Goal: Task Accomplishment & Management: Complete application form

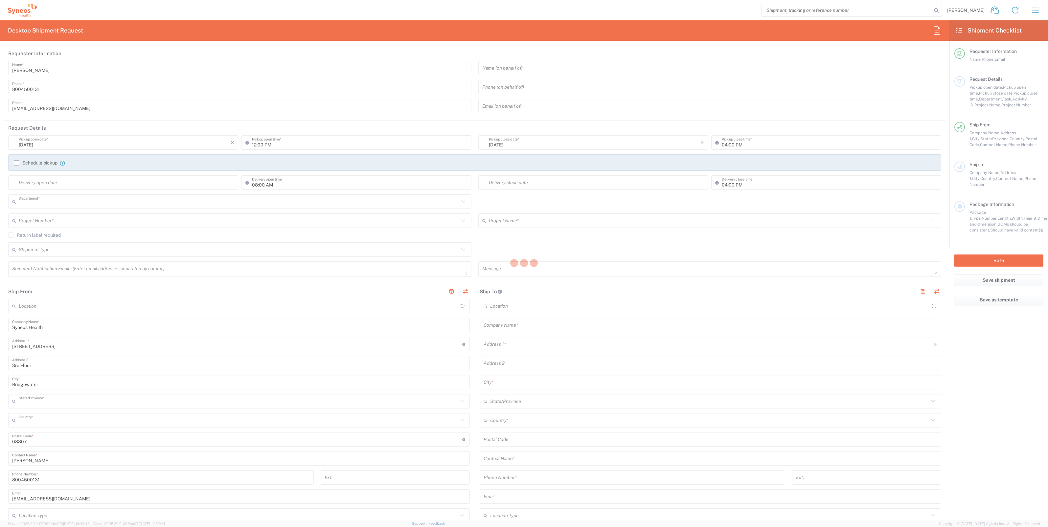
type input "4205"
type input "[US_STATE]"
type input "[GEOGRAPHIC_DATA]"
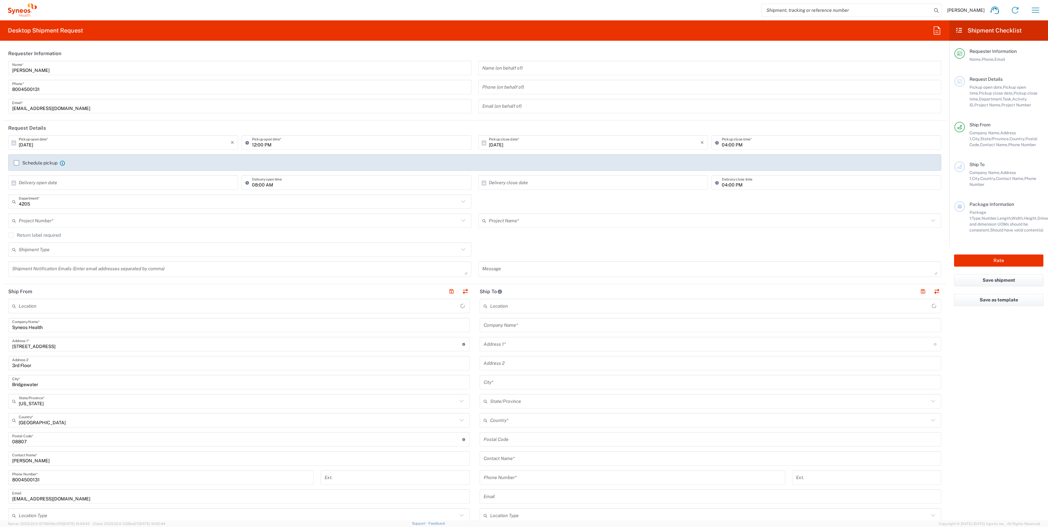
type input "Syneos Health Commercial Servi- [GEOGRAPHIC_DATA] [GEOGRAPHIC_DATA]"
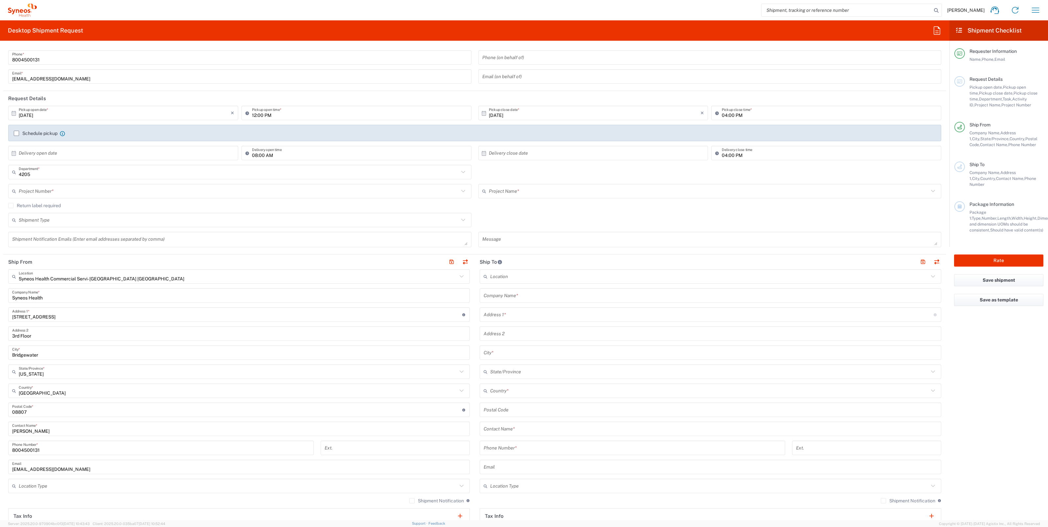
scroll to position [41, 0]
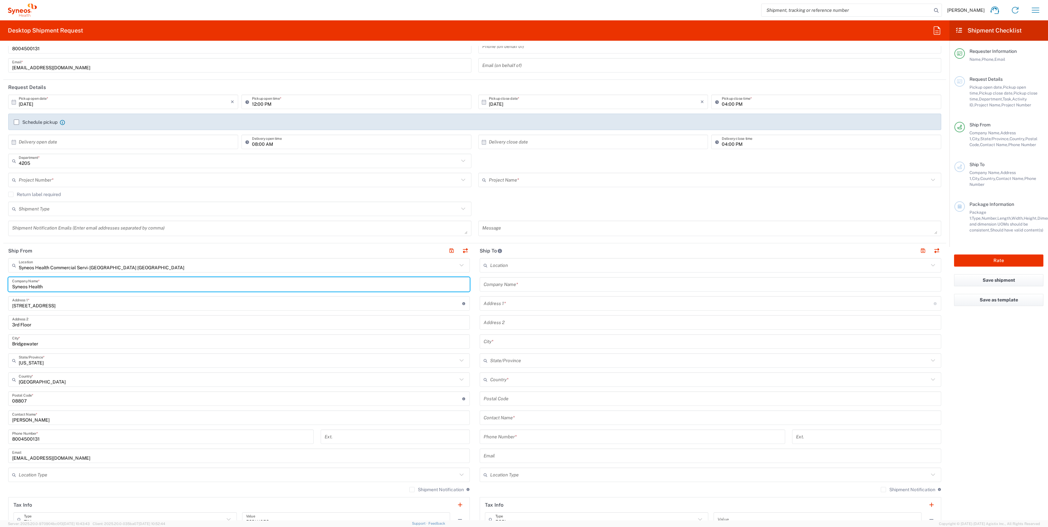
drag, startPoint x: 51, startPoint y: 284, endPoint x: -21, endPoint y: 284, distance: 72.0
click at [0, 284] on html "[PERSON_NAME] Home Shipment estimator Shipment tracking Desktop shipment reques…" at bounding box center [524, 263] width 1048 height 527
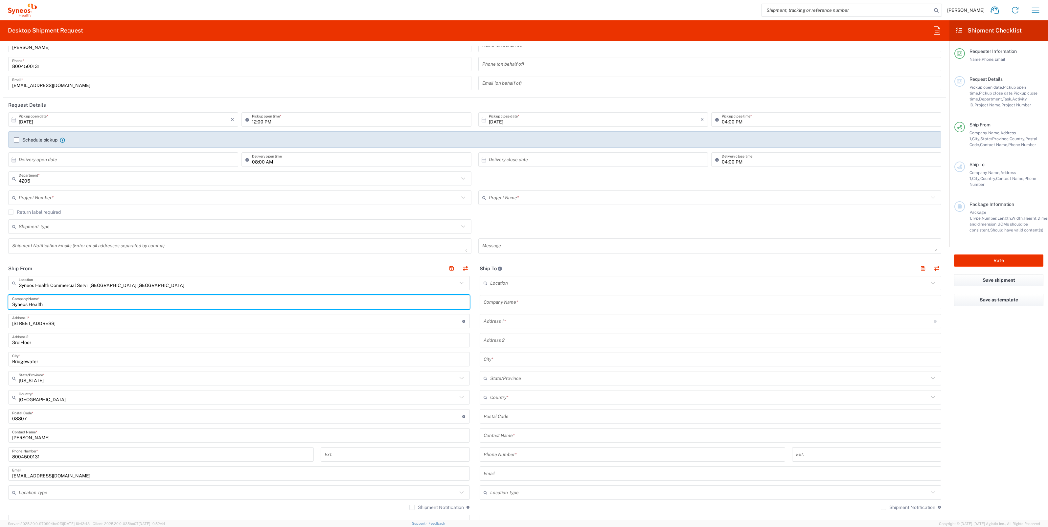
scroll to position [0, 0]
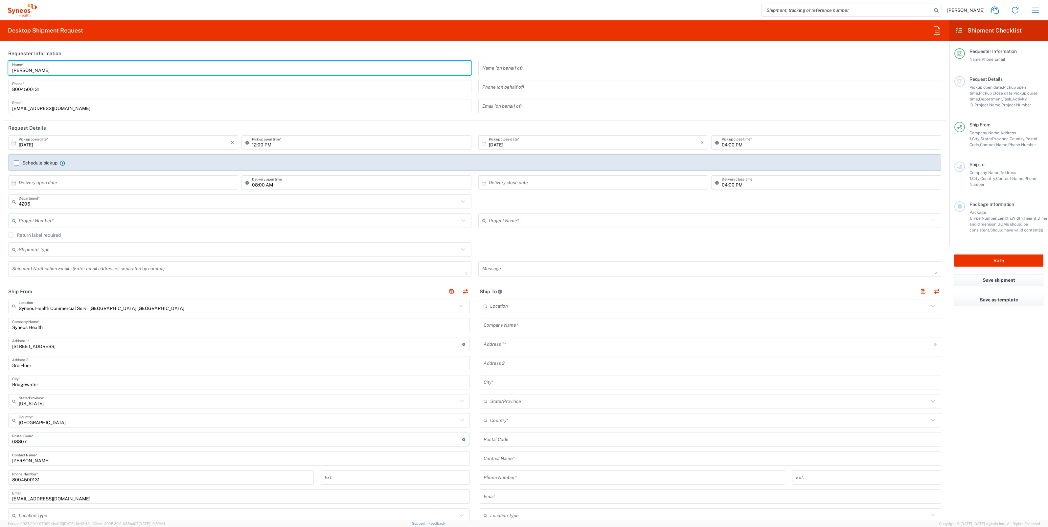
drag, startPoint x: 51, startPoint y: 72, endPoint x: -23, endPoint y: 69, distance: 73.7
click at [0, 69] on html "[PERSON_NAME] Home Shipment estimator Shipment tracking Desktop shipment reques…" at bounding box center [524, 263] width 1048 height 527
paste input "Syneos Health"
drag, startPoint x: 91, startPoint y: 72, endPoint x: -12, endPoint y: 74, distance: 102.9
click at [0, 74] on html "[PERSON_NAME] Home Shipment estimator Shipment tracking Desktop shipment reques…" at bounding box center [524, 263] width 1048 height 527
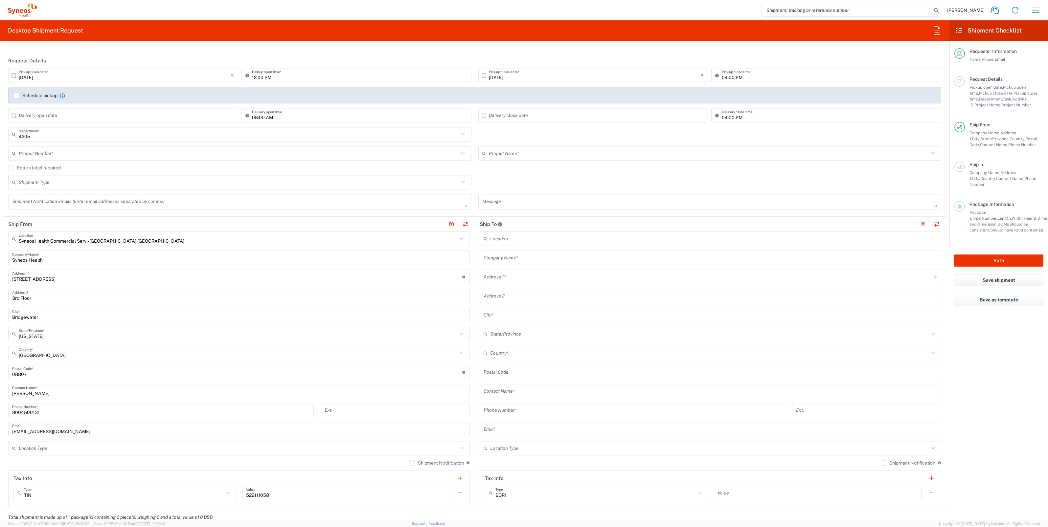
scroll to position [164, 0]
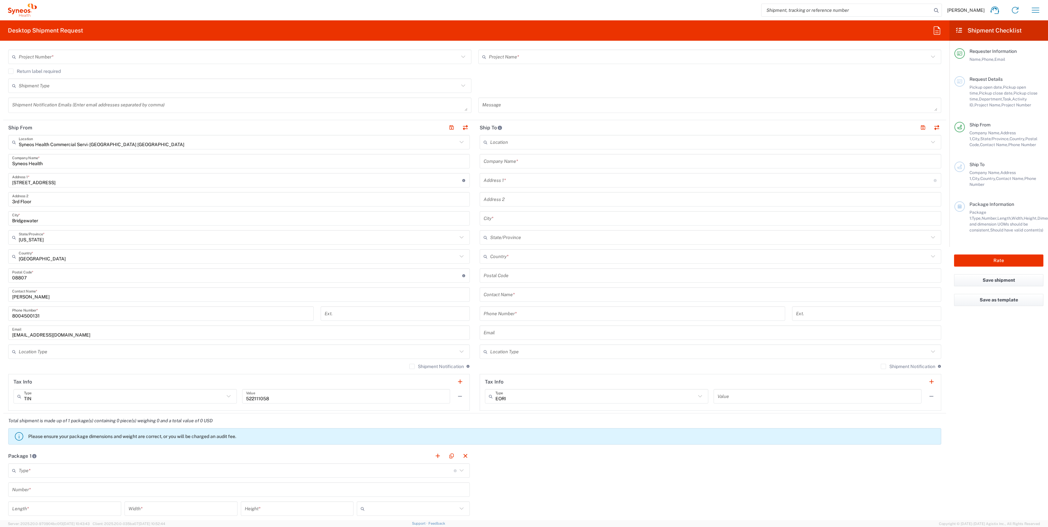
type input "Syneos Health Deployments"
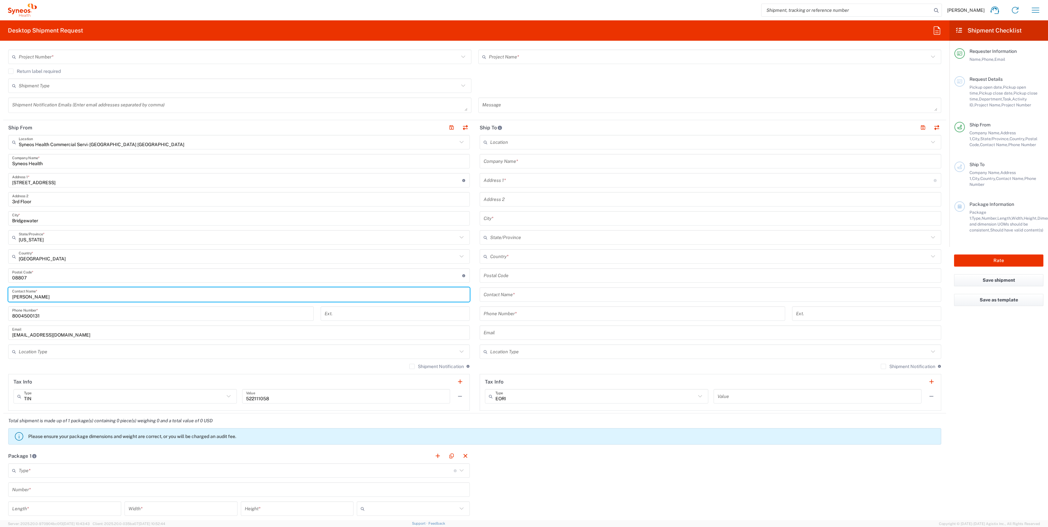
drag, startPoint x: 56, startPoint y: 294, endPoint x: -6, endPoint y: 296, distance: 61.5
click at [0, 296] on html "[PERSON_NAME] Home Shipment estimator Shipment tracking Desktop shipment reques…" at bounding box center [524, 263] width 1048 height 527
paste input "Syneos Health Deployments"
type input "Syneos Health Deployments"
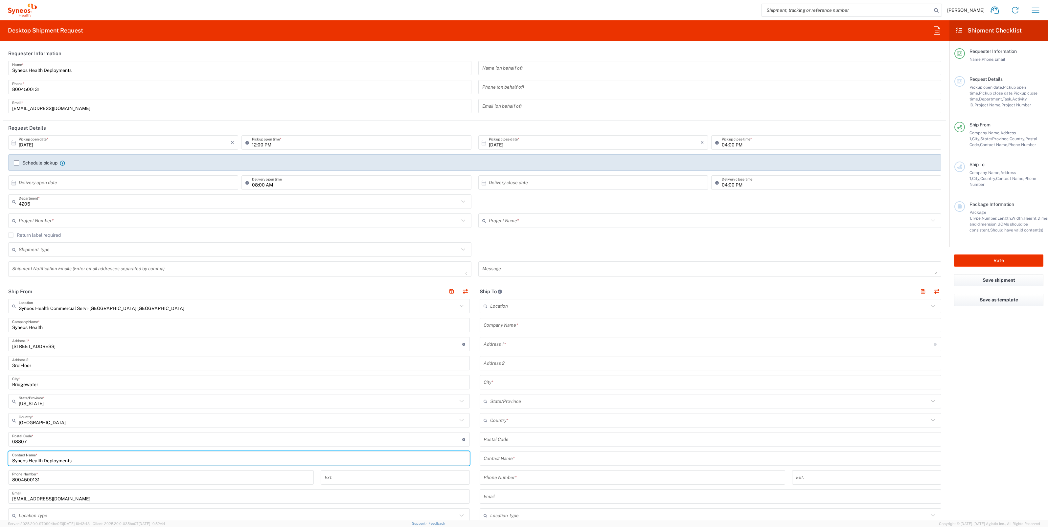
click at [71, 220] on input "text" at bounding box center [239, 221] width 440 height 12
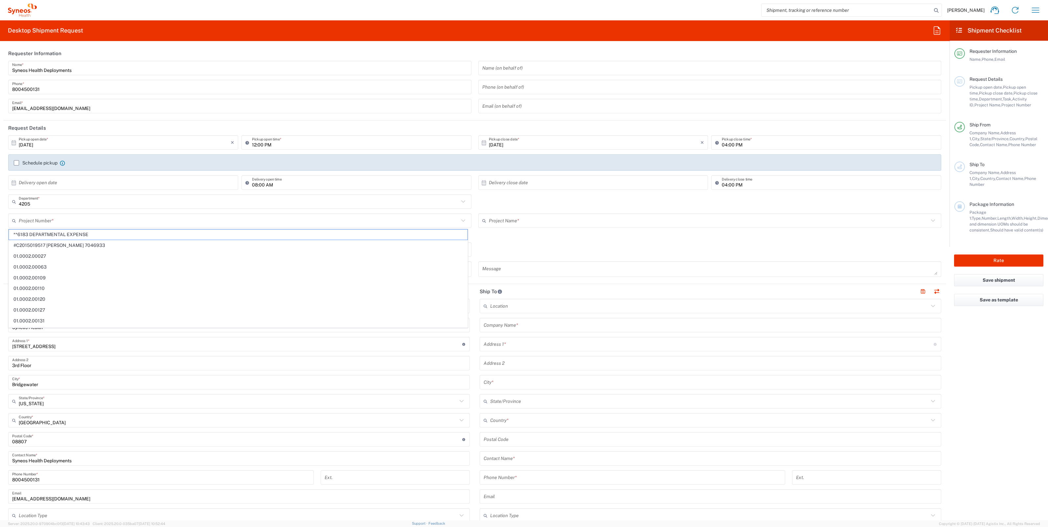
click at [55, 219] on input "text" at bounding box center [239, 221] width 440 height 12
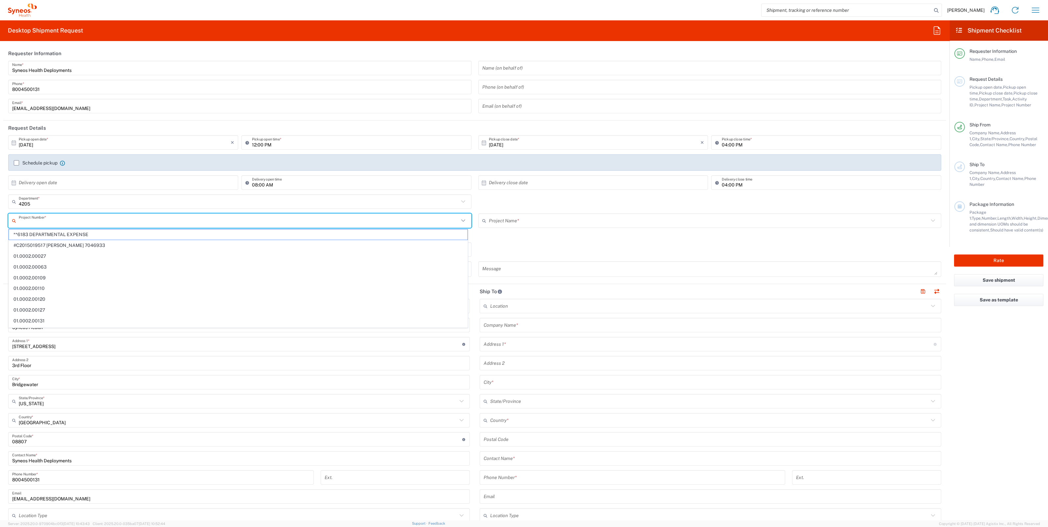
paste input "707275610"
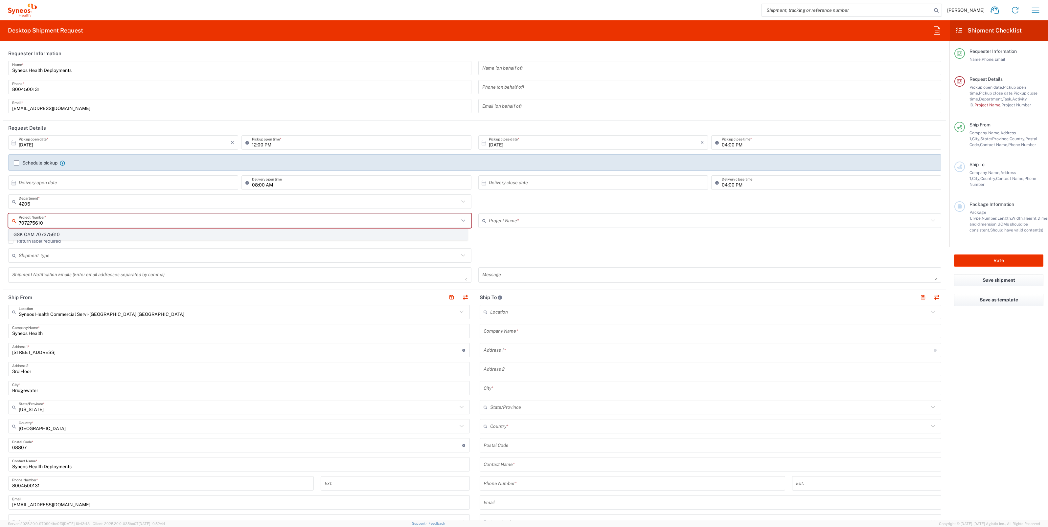
click at [57, 234] on span "GSK OAM 707275610" at bounding box center [238, 235] width 459 height 10
type input "GSK OAM 707275610"
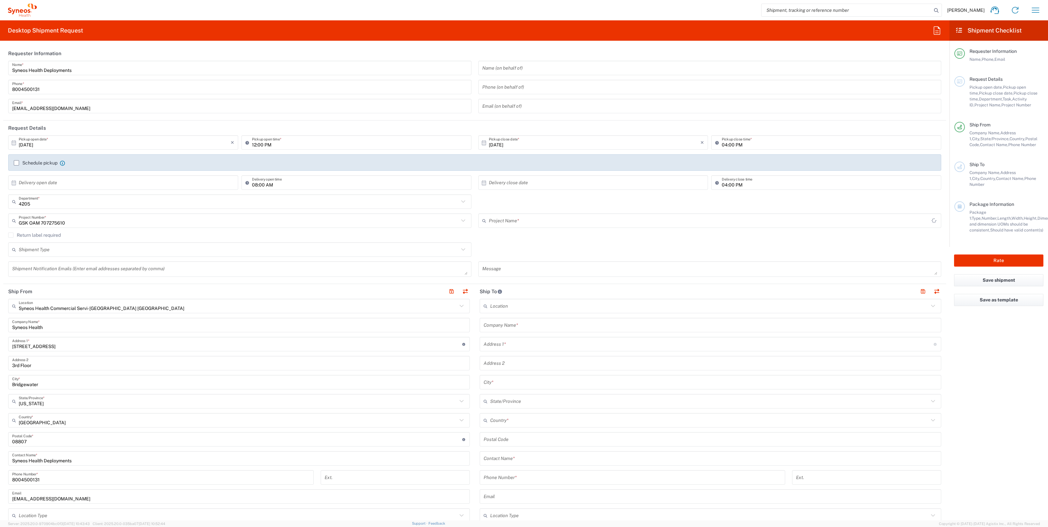
type input "GSK OAM 707275610"
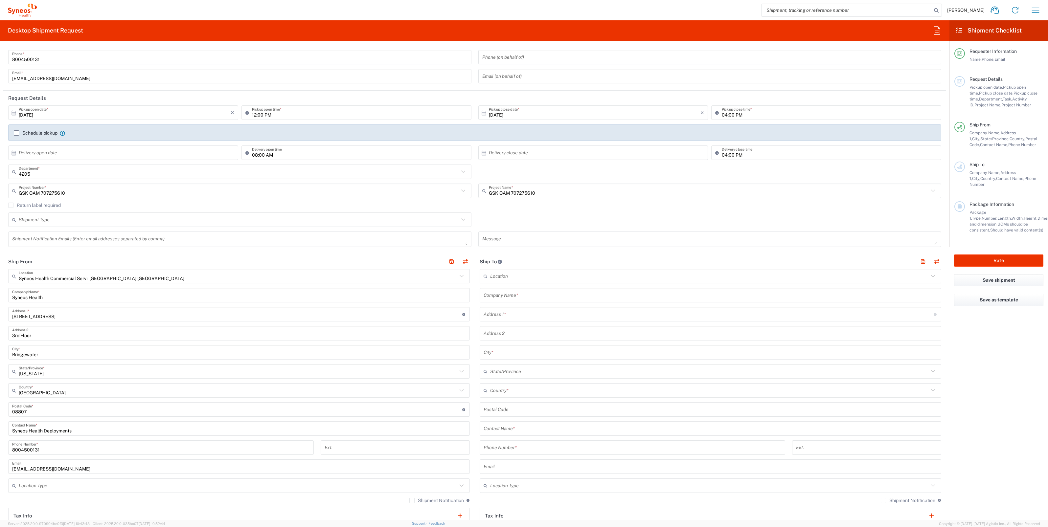
scroll to position [41, 0]
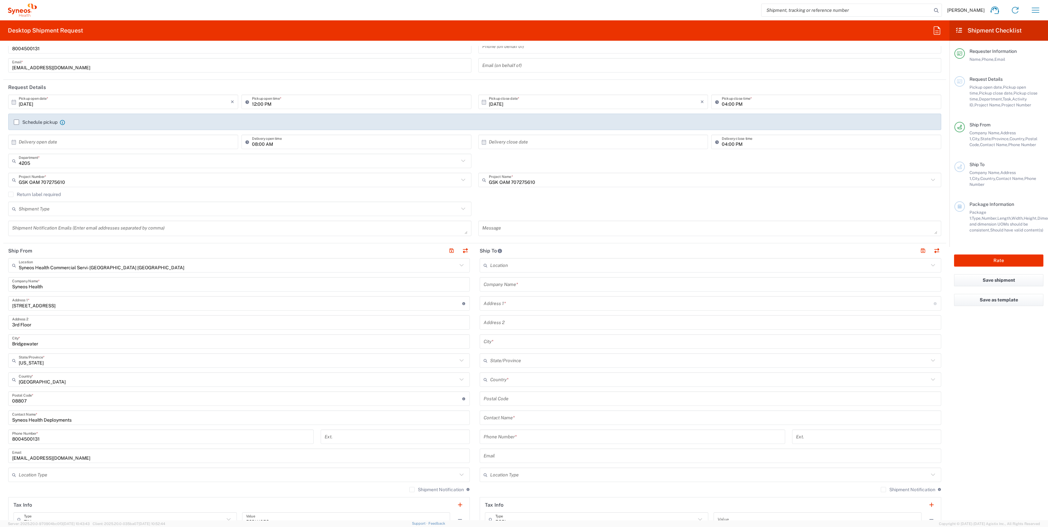
click at [521, 286] on input "text" at bounding box center [711, 285] width 454 height 12
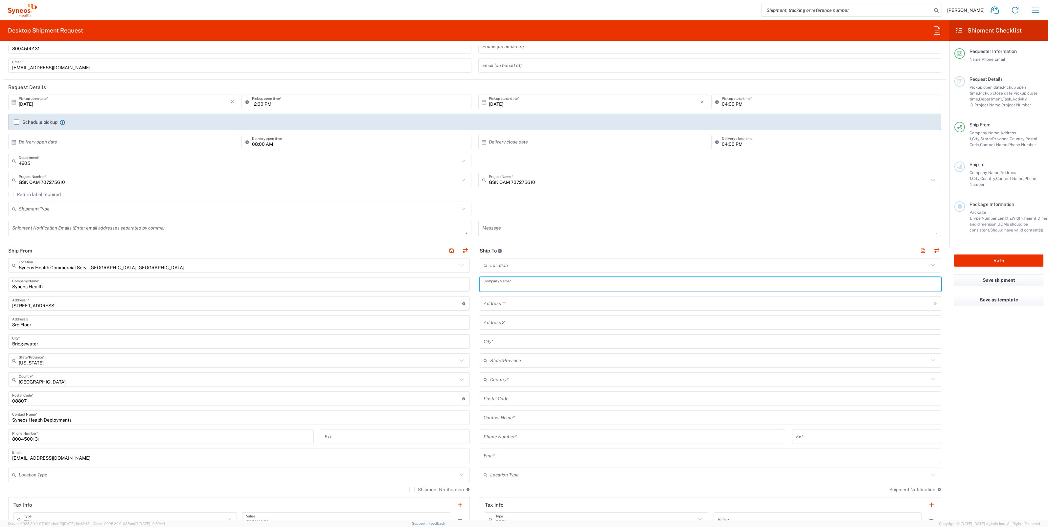
paste input "[PERSON_NAME]"
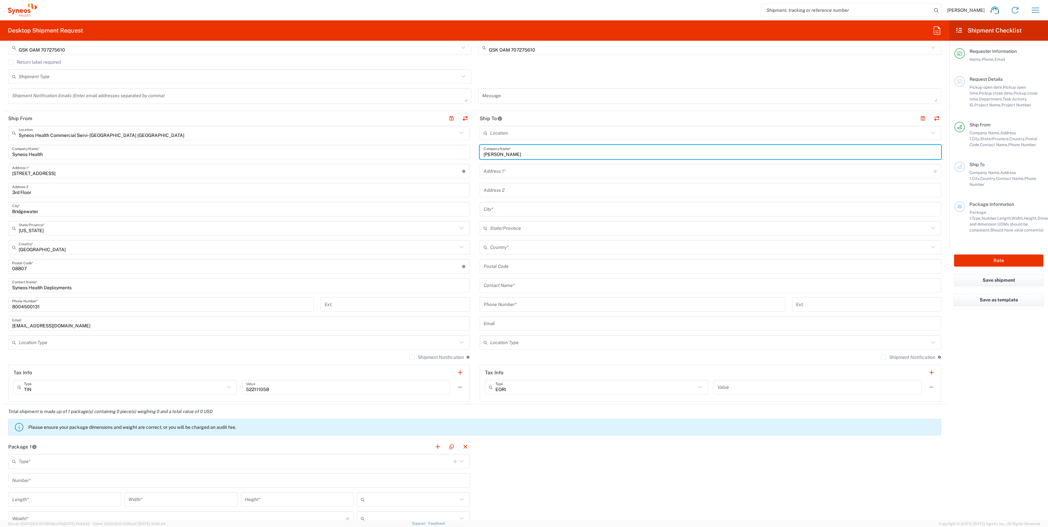
scroll to position [205, 0]
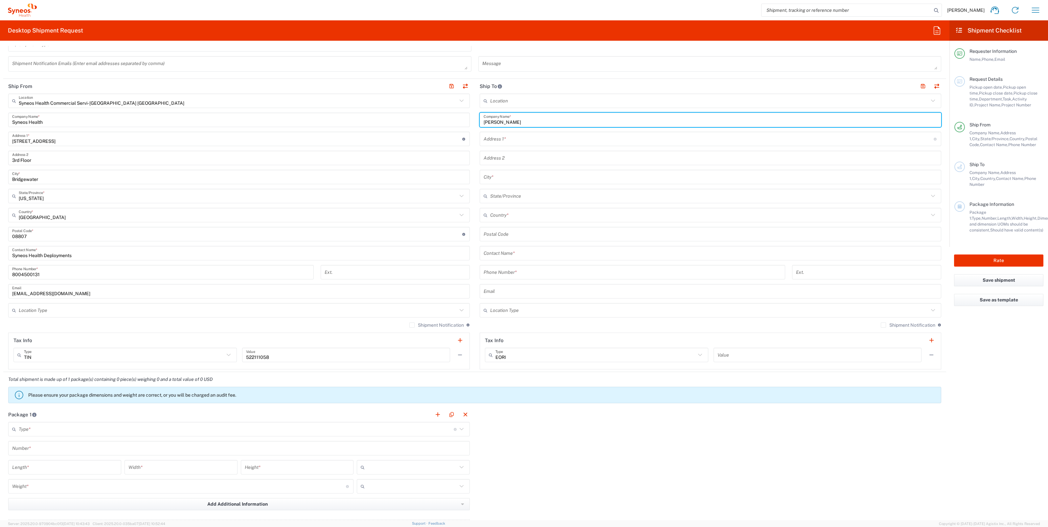
type input "[PERSON_NAME]"
click at [521, 254] on input "text" at bounding box center [711, 254] width 454 height 12
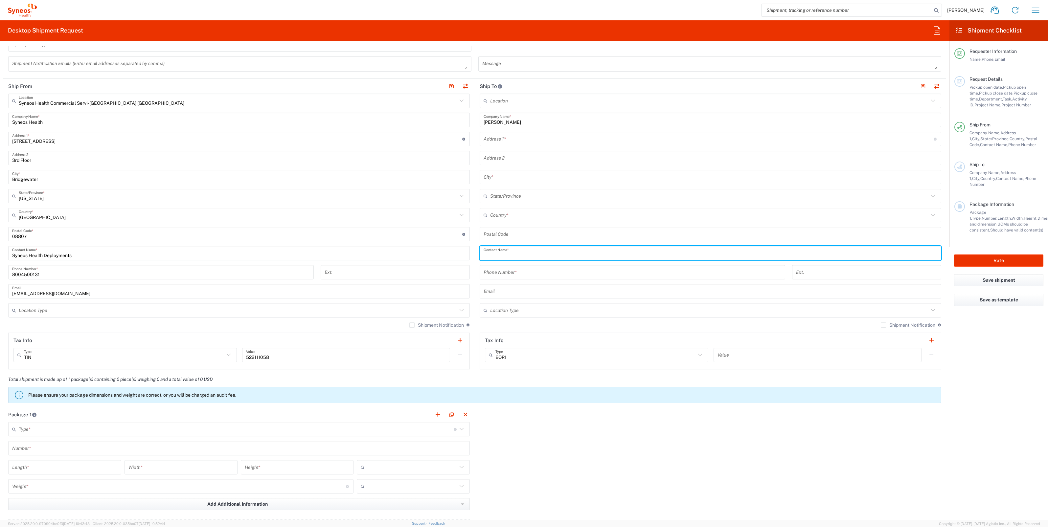
paste input "[PERSON_NAME]"
type input "[PERSON_NAME]"
click at [537, 141] on input "text" at bounding box center [709, 139] width 450 height 12
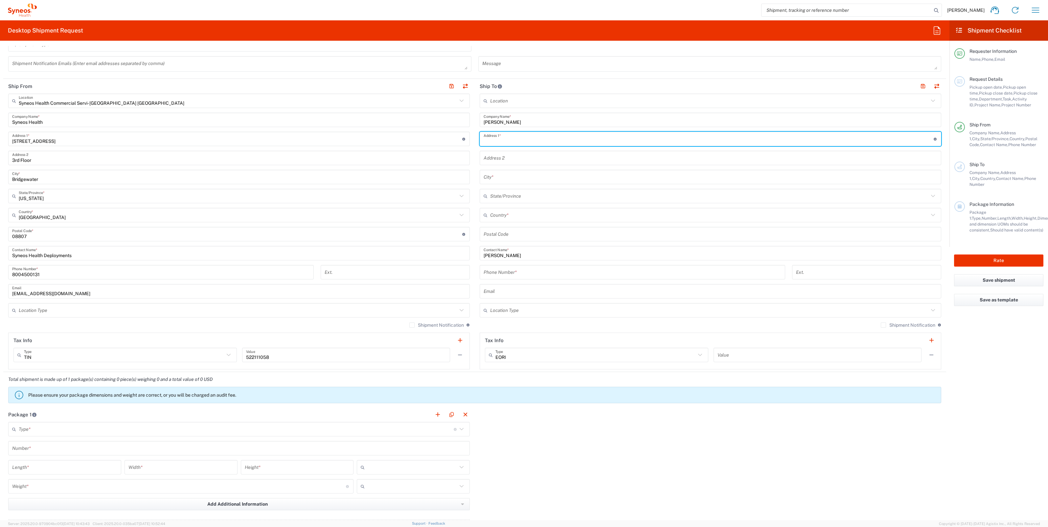
paste input "[STREET_ADDRESS]"
type input "[STREET_ADDRESS]"
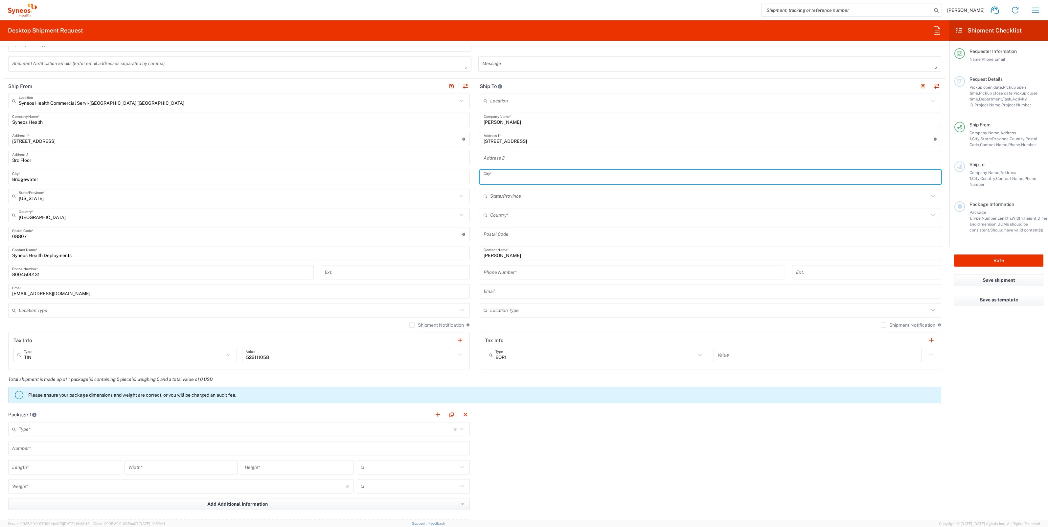
click at [498, 179] on input "text" at bounding box center [711, 178] width 454 height 12
paste input "[PERSON_NAME]"
type input "[PERSON_NAME]"
click at [506, 216] on input "text" at bounding box center [709, 216] width 439 height 12
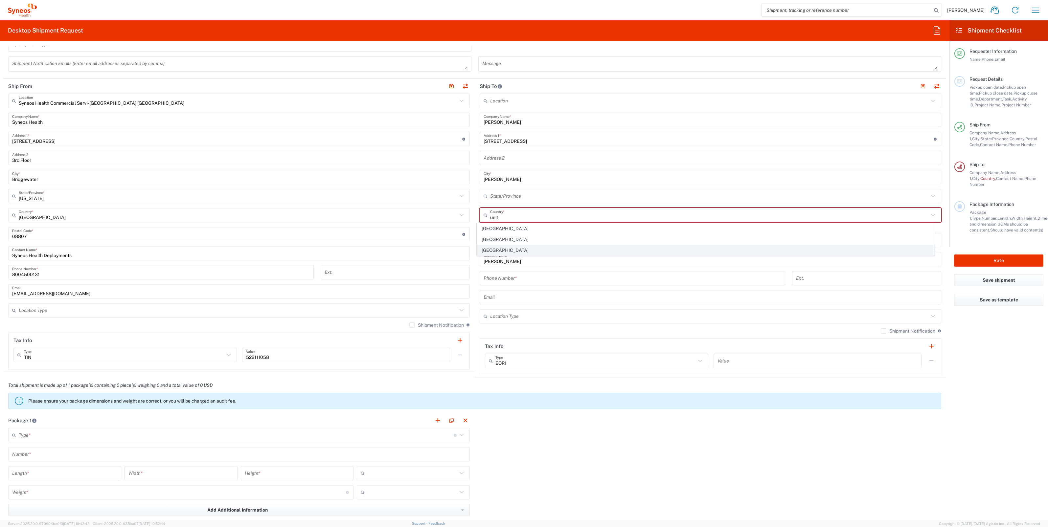
click at [511, 253] on span "[GEOGRAPHIC_DATA]" at bounding box center [705, 251] width 457 height 10
type input "[GEOGRAPHIC_DATA]"
click at [518, 198] on input "text" at bounding box center [709, 197] width 439 height 12
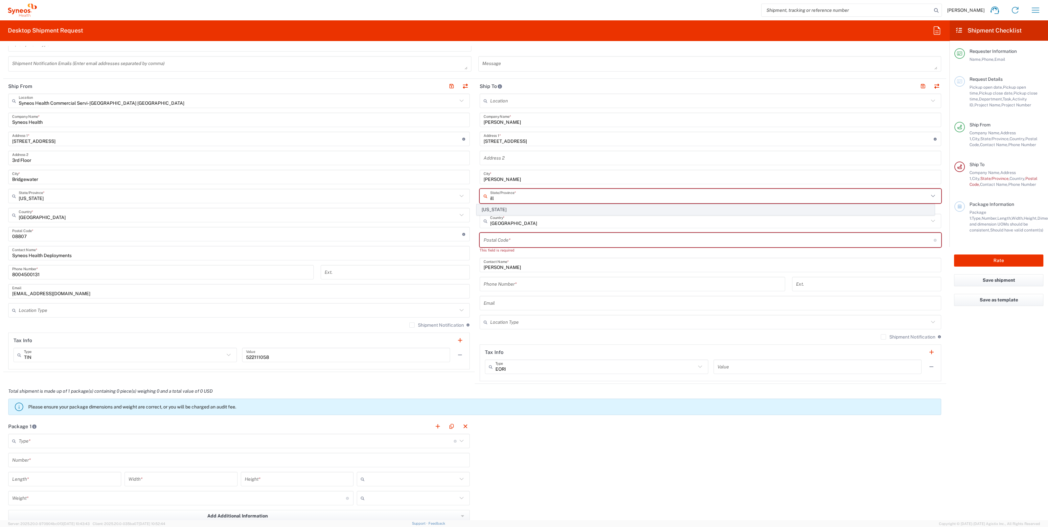
click at [487, 205] on span "[US_STATE]" at bounding box center [705, 210] width 457 height 10
type input "[US_STATE]"
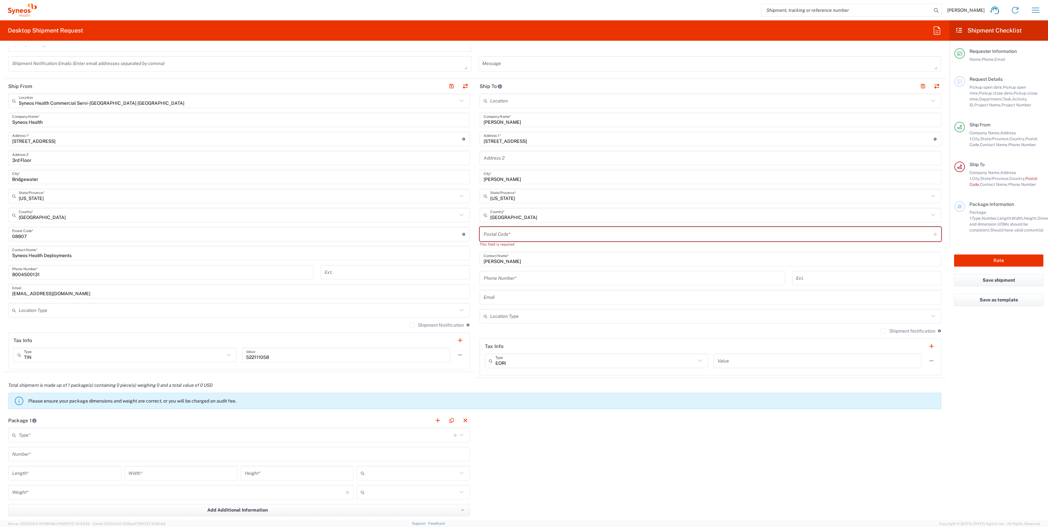
click at [491, 235] on input "undefined" at bounding box center [709, 235] width 450 height 12
paste input "61281"
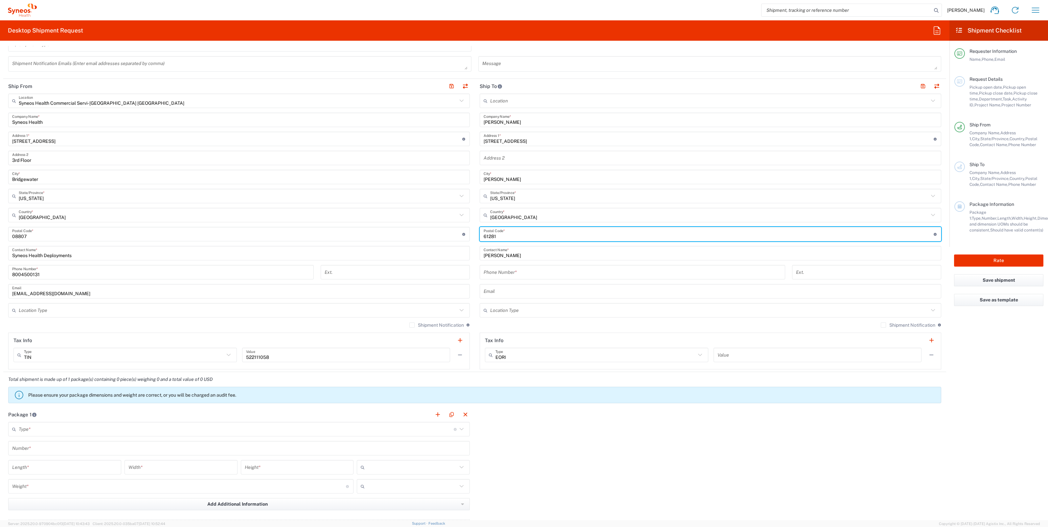
type input "61281"
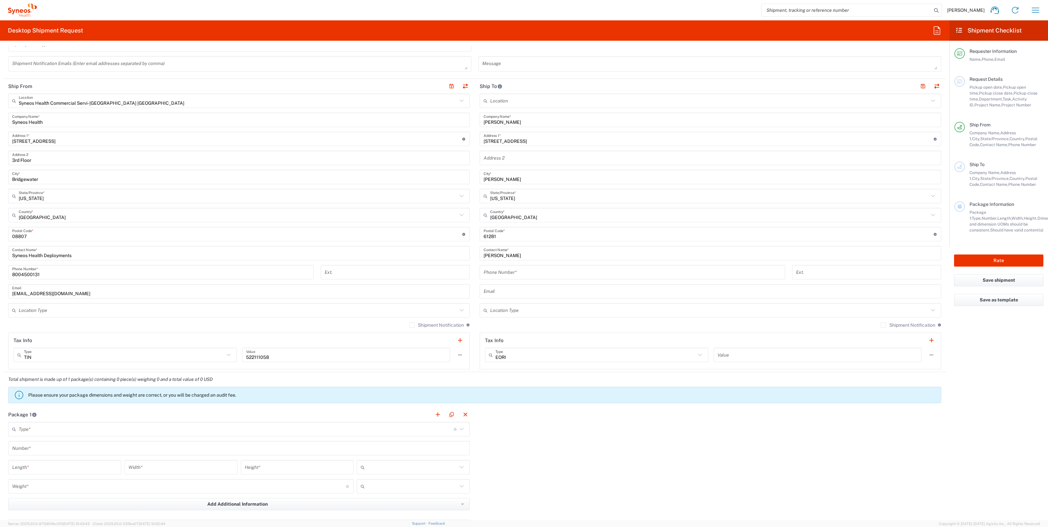
click at [521, 272] on input "tel" at bounding box center [633, 273] width 298 height 12
paste input "3097388592"
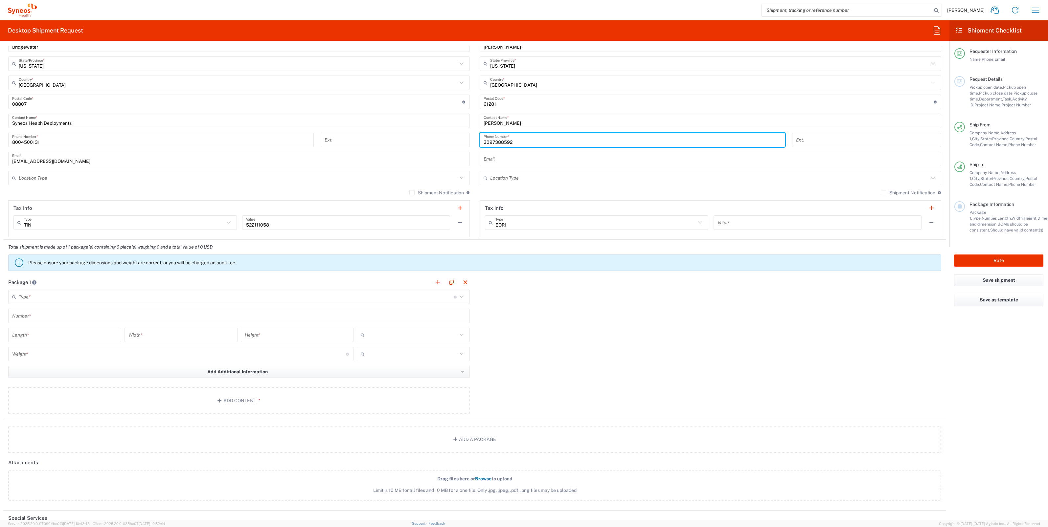
scroll to position [370, 0]
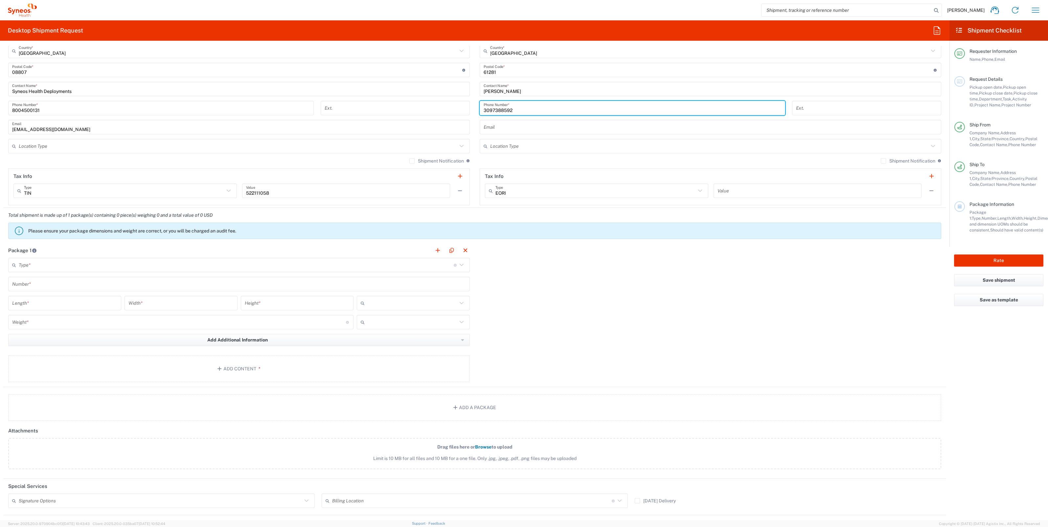
type input "3097388592"
click at [220, 268] on input "text" at bounding box center [236, 266] width 435 height 12
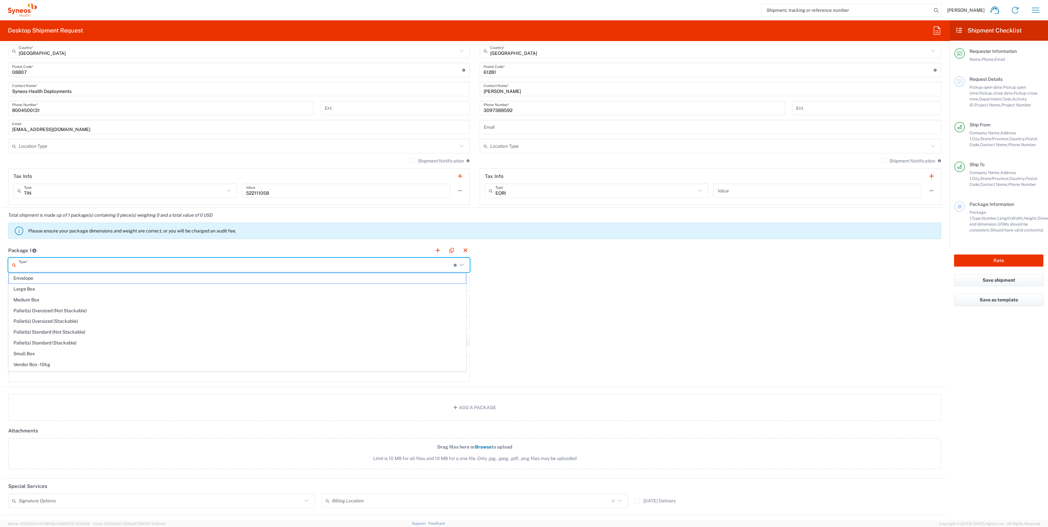
click at [64, 275] on span "Envelope" at bounding box center [237, 278] width 457 height 10
type input "Envelope"
type input "1"
type input "9.5"
type input "12.5"
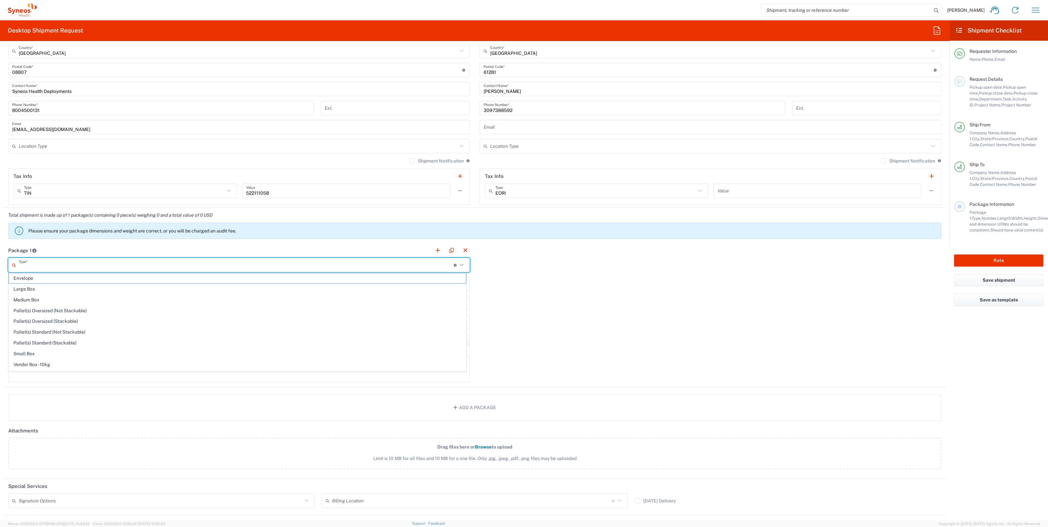
type input "0.25"
type input "in"
type input "0.45"
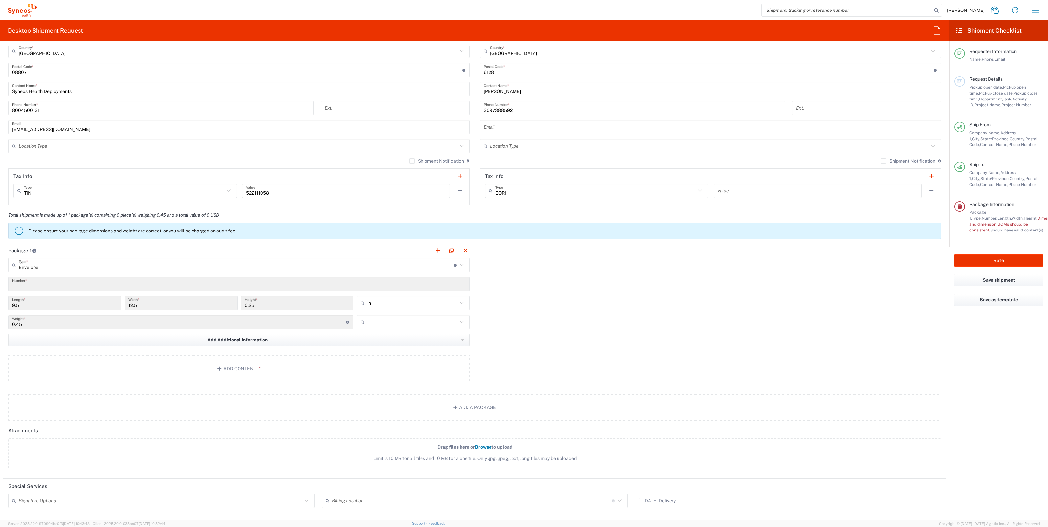
click at [426, 326] on input "text" at bounding box center [412, 322] width 90 height 11
click at [371, 349] on span "lbs" at bounding box center [410, 346] width 111 height 10
type input "lbs"
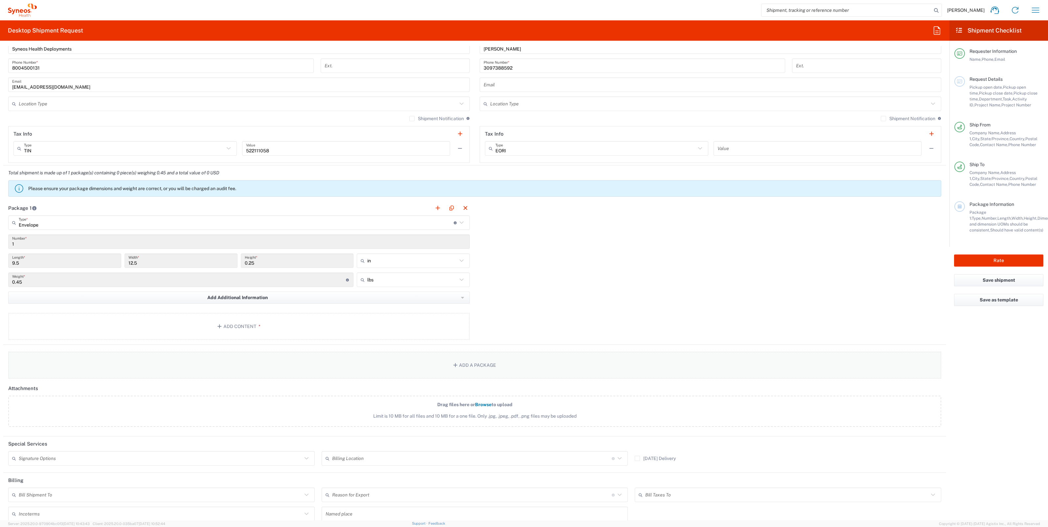
scroll to position [452, 0]
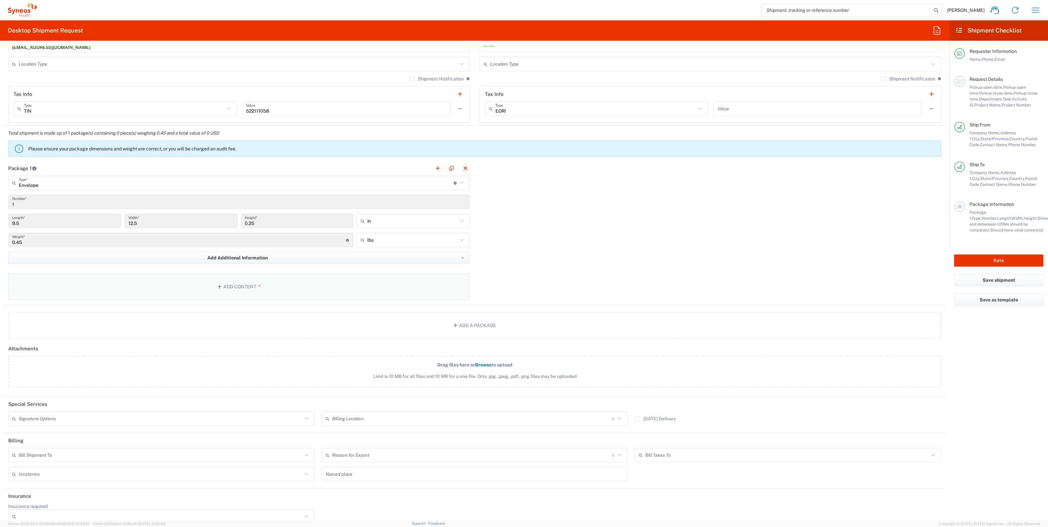
click at [267, 285] on button "Add Content *" at bounding box center [239, 286] width 462 height 27
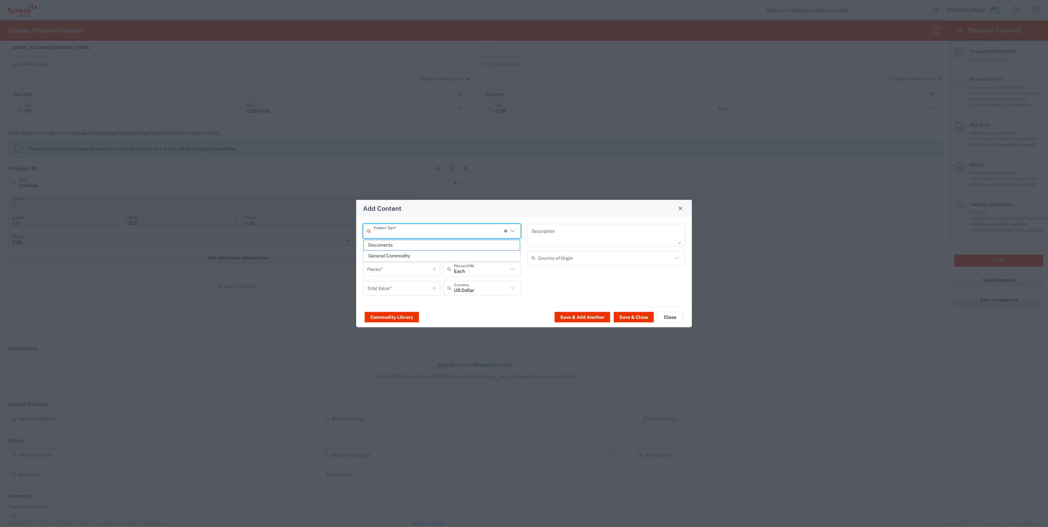
click at [409, 228] on input "text" at bounding box center [439, 231] width 131 height 12
click at [401, 256] on span "General Commodity" at bounding box center [442, 256] width 156 height 10
type input "General Commodity"
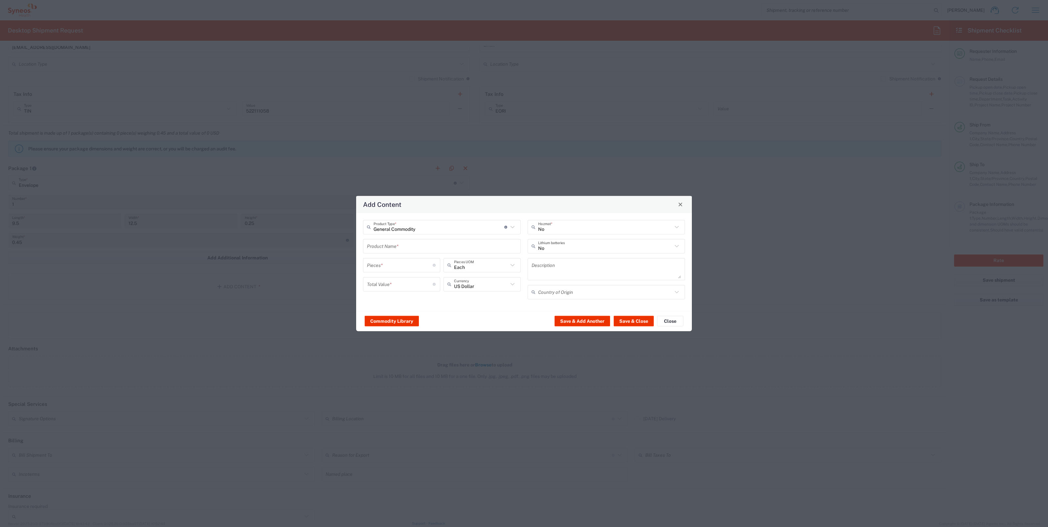
click at [404, 242] on input "text" at bounding box center [442, 247] width 150 height 12
click at [398, 264] on div "iPad 20W USB-C-c power adapter" at bounding box center [442, 261] width 156 height 11
type input "iPad 20W USB-C-c power adapter"
type input "1"
type textarea "iPad 20W USB-C-c power adapter"
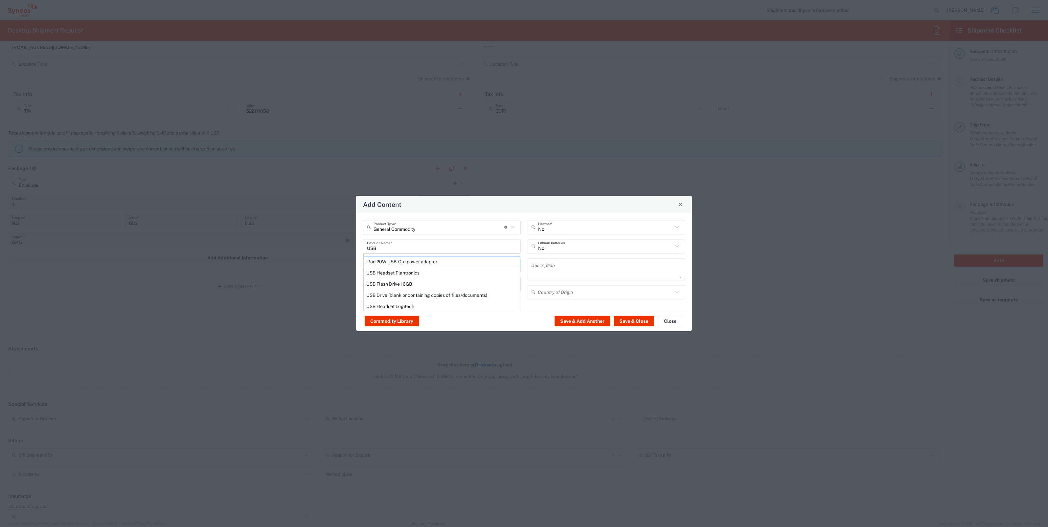
type input "[GEOGRAPHIC_DATA]"
click at [398, 287] on input "number" at bounding box center [400, 285] width 66 height 12
type input "35"
click at [636, 318] on button "Save & Close" at bounding box center [634, 321] width 40 height 11
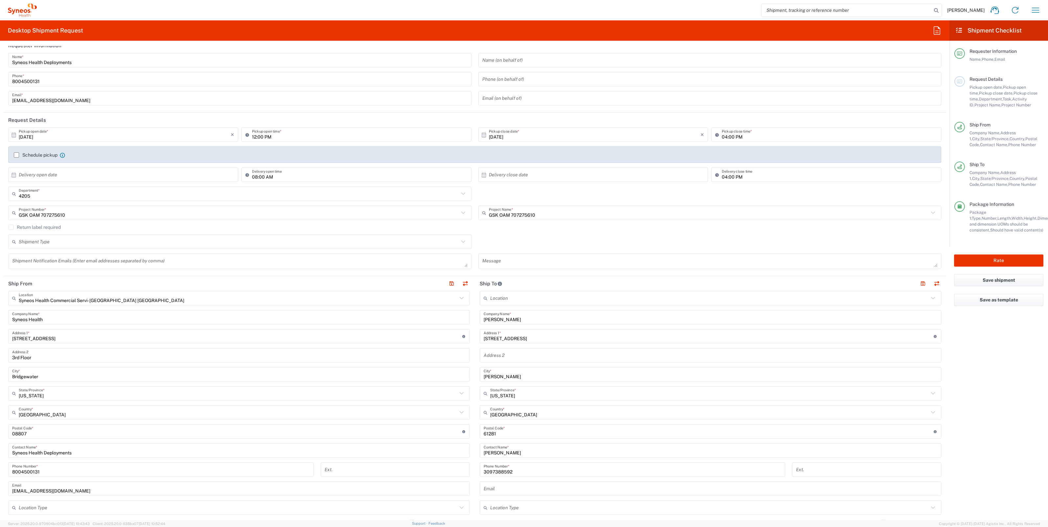
scroll to position [0, 0]
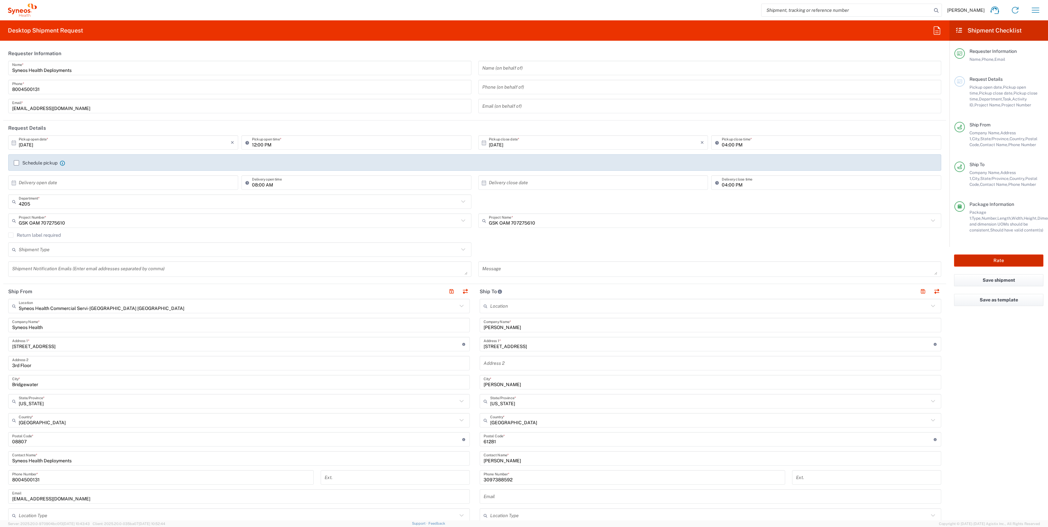
click at [979, 255] on button "Rate" at bounding box center [998, 261] width 89 height 12
type input "GSK OAM 707275610"
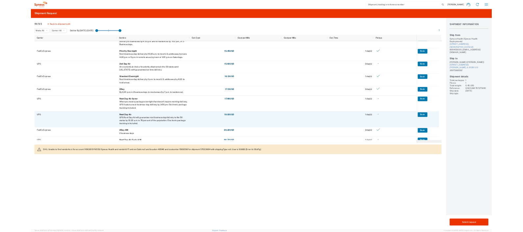
scroll to position [34, 0]
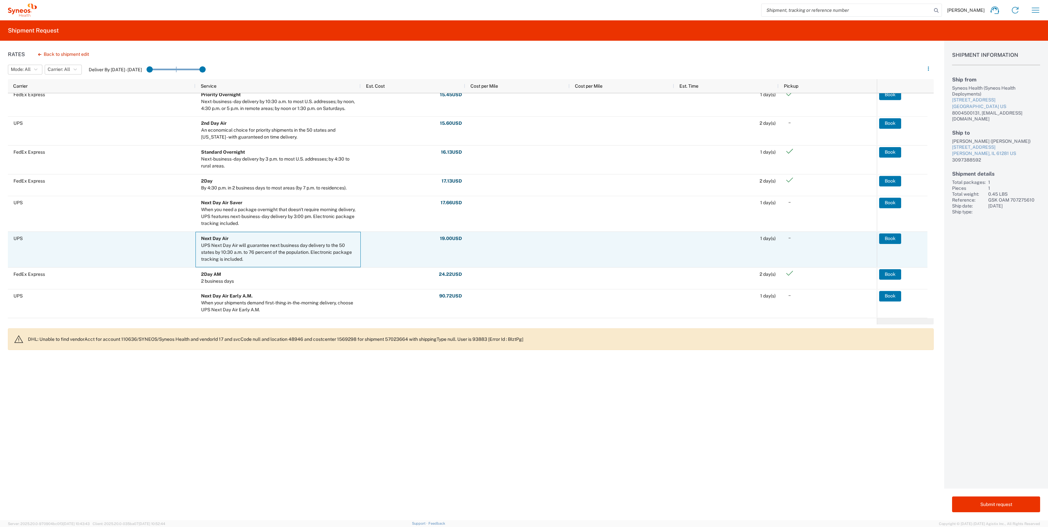
click at [265, 249] on div "UPS Next Day Air will guarantee next business day delivery to the 50 states by …" at bounding box center [279, 252] width 157 height 21
click at [888, 236] on button "Book" at bounding box center [891, 239] width 22 height 11
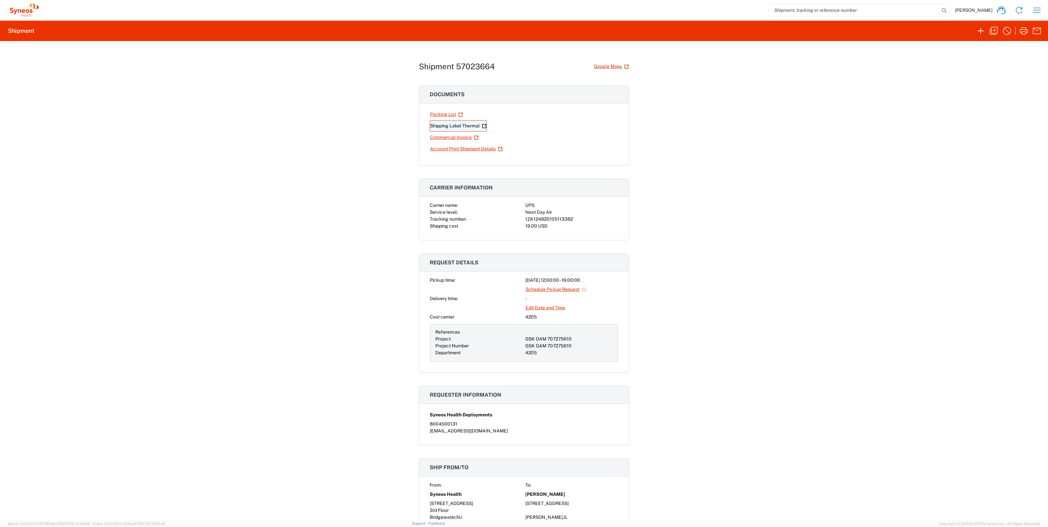
click at [455, 127] on link "Shipping Label Thermal" at bounding box center [458, 126] width 57 height 12
